Goal: Task Accomplishment & Management: Use online tool/utility

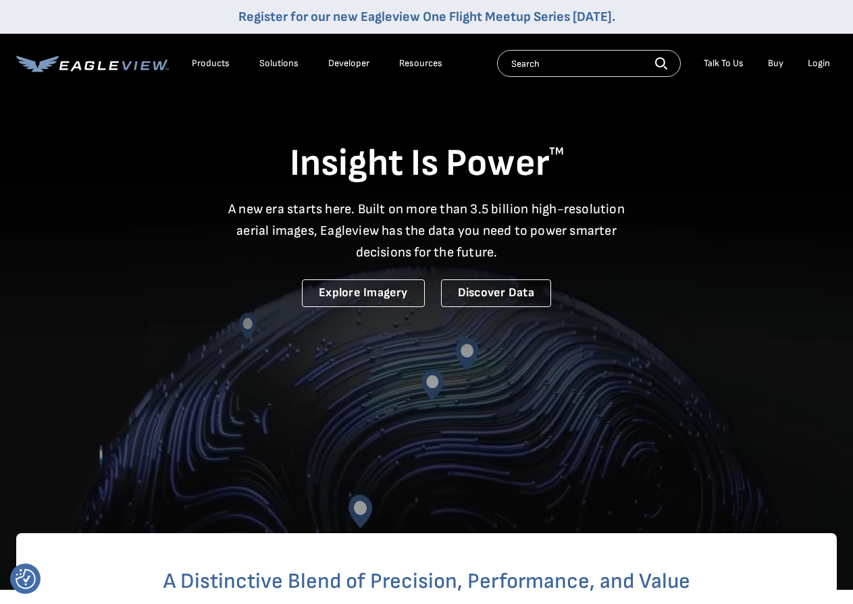
click at [817, 68] on div "Login" at bounding box center [819, 63] width 22 height 12
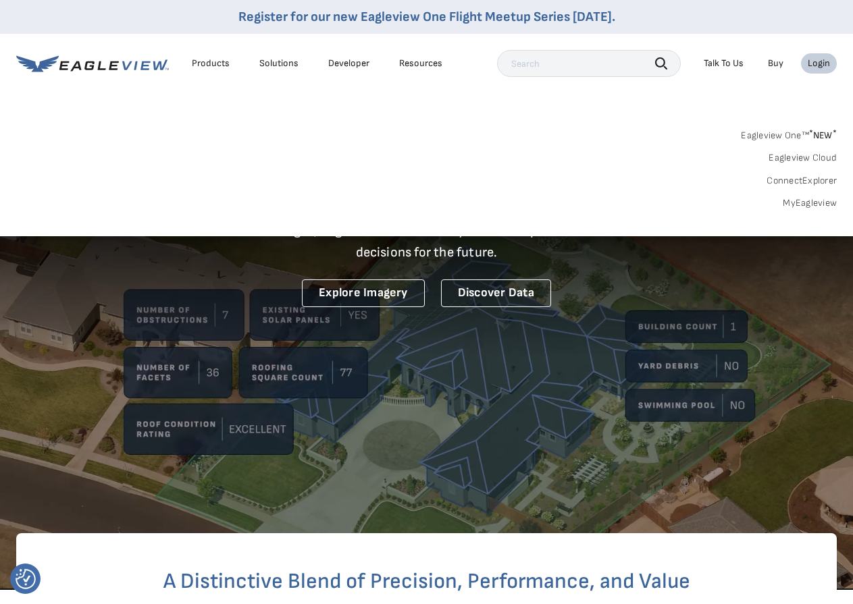
click at [808, 207] on link "MyEagleview" at bounding box center [810, 203] width 54 height 12
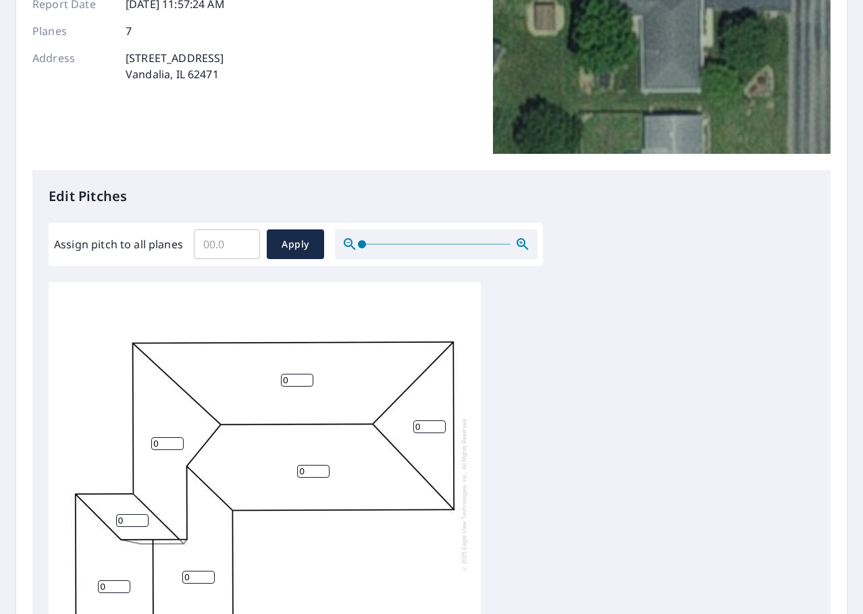
scroll to position [270, 0]
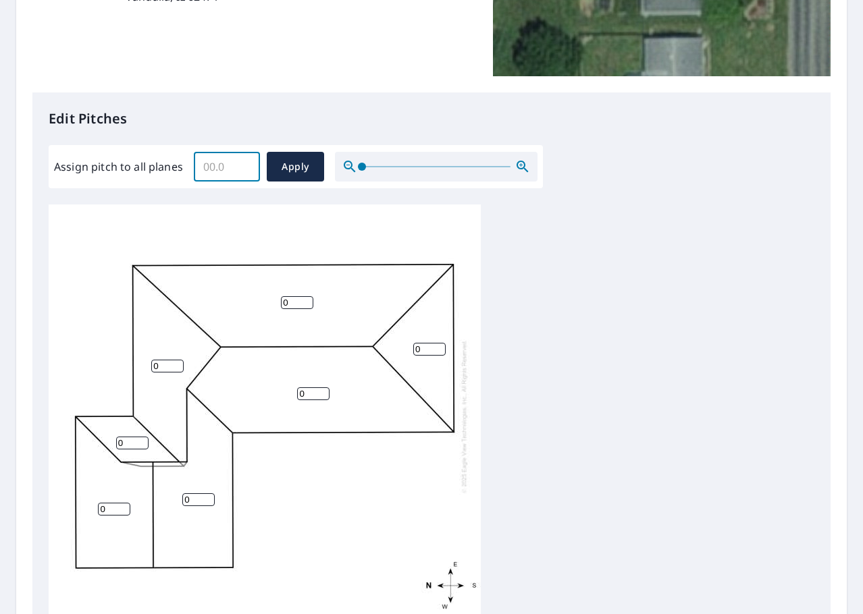
click at [214, 169] on input "Assign pitch to all planes" at bounding box center [227, 167] width 66 height 38
type input "4"
click at [280, 174] on span "Apply" at bounding box center [295, 167] width 36 height 17
type input "4"
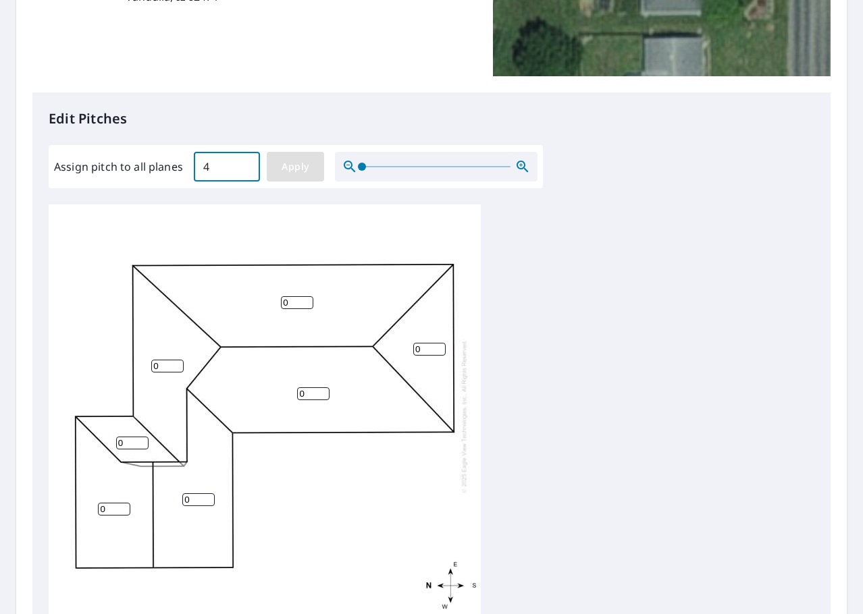
type input "4"
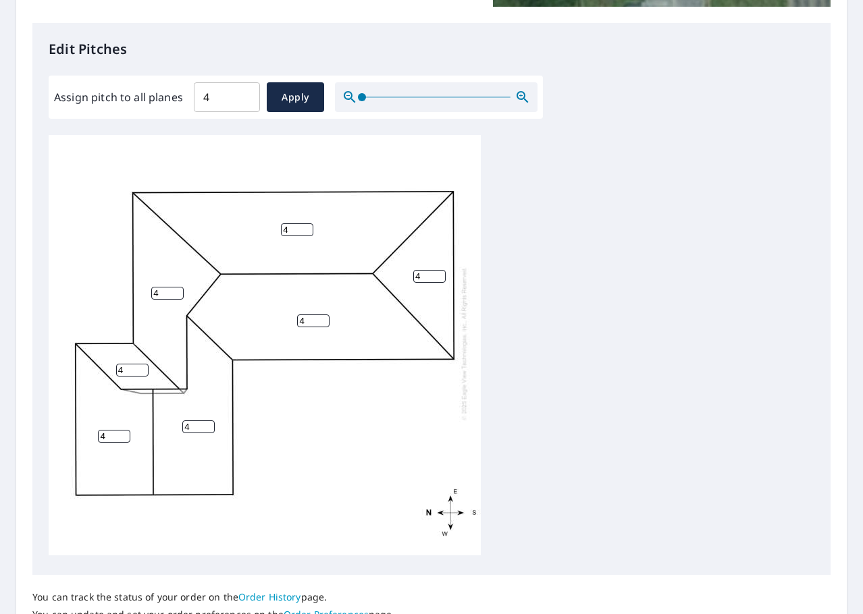
scroll to position [454, 0]
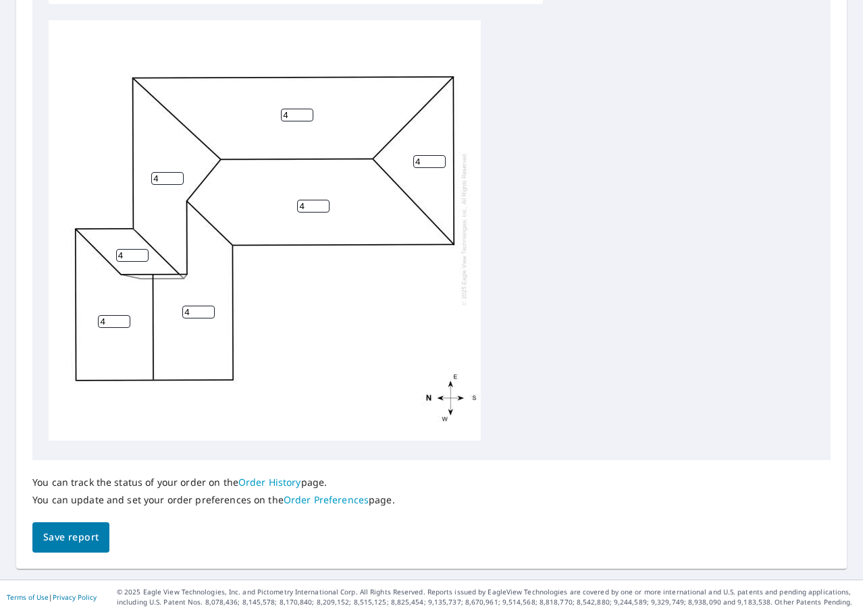
click at [69, 542] on span "Save report" at bounding box center [70, 537] width 55 height 17
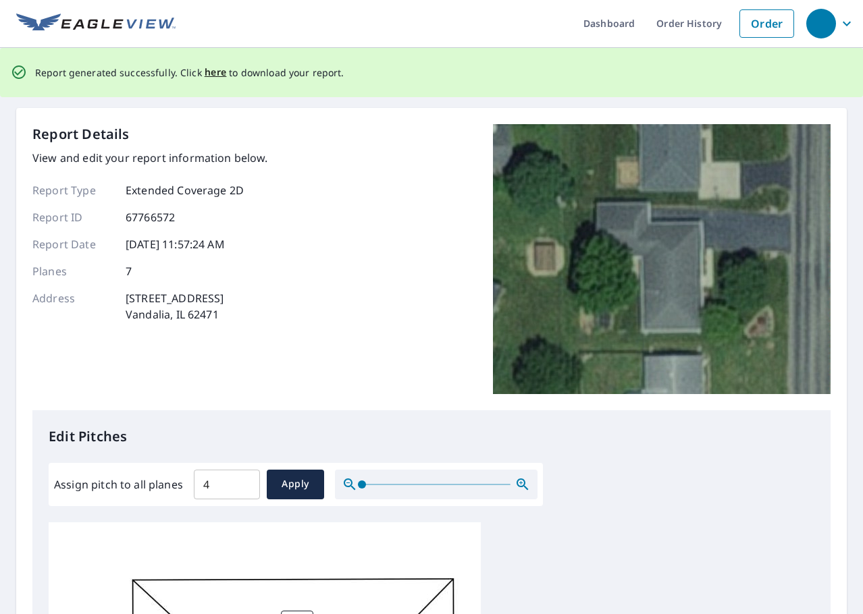
scroll to position [0, 0]
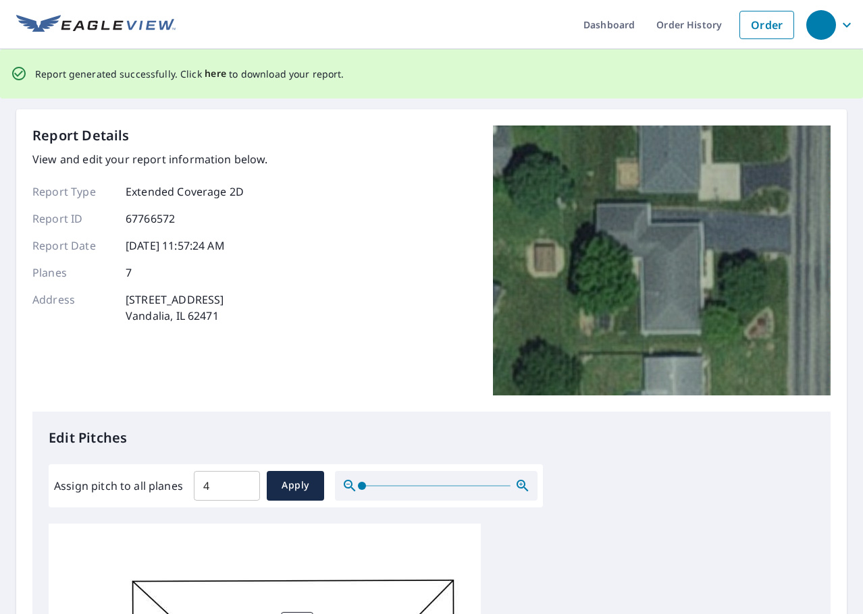
click at [213, 76] on span "here" at bounding box center [216, 73] width 22 height 17
